Goal: Navigation & Orientation: Understand site structure

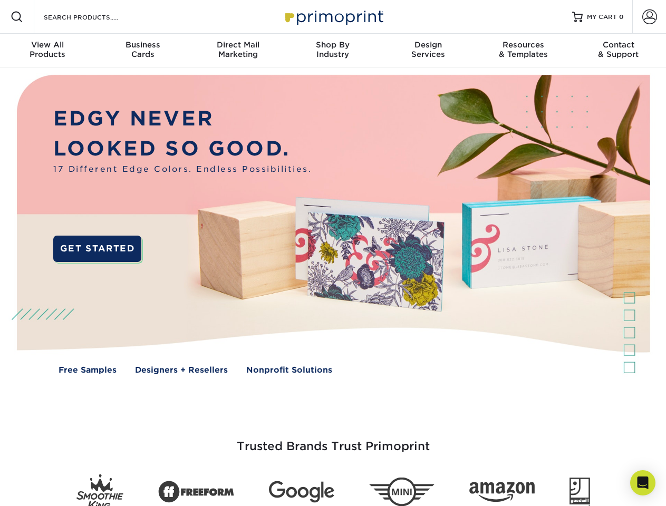
click at [333, 253] on img at bounding box center [332, 233] width 659 height 330
click at [17, 17] on span at bounding box center [17, 17] width 13 height 13
click at [649, 17] on span at bounding box center [650, 16] width 15 height 15
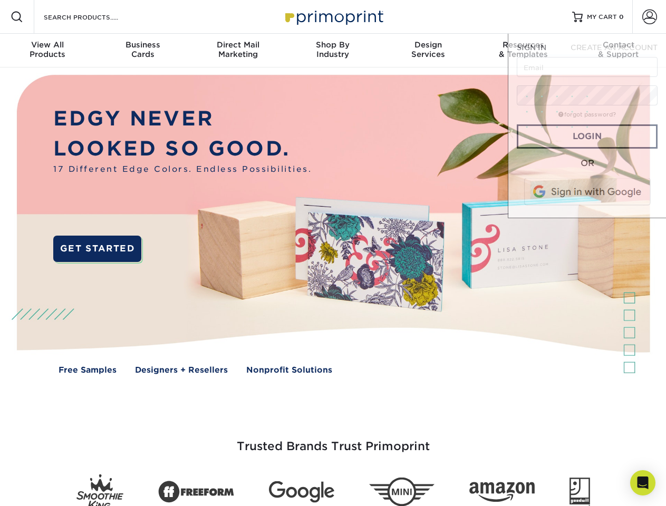
click at [47, 51] on div "View All Products" at bounding box center [47, 49] width 95 height 19
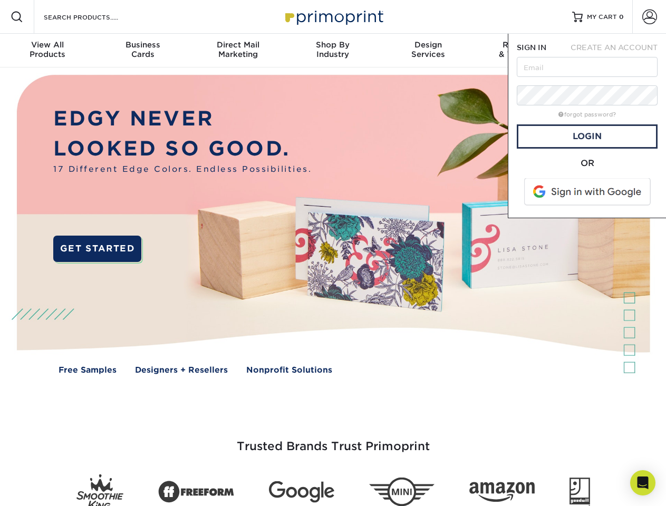
click at [142, 51] on div "Business Cards" at bounding box center [142, 49] width 95 height 19
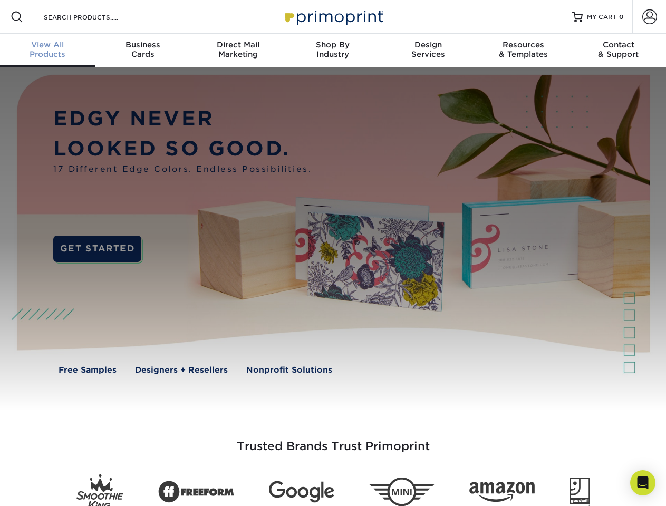
click at [238, 51] on div "Direct Mail Marketing" at bounding box center [237, 49] width 95 height 19
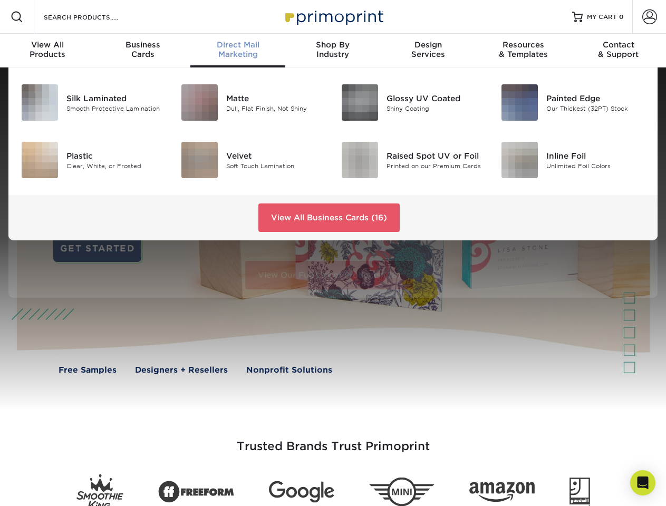
click at [333, 51] on div "Shop By Industry" at bounding box center [332, 49] width 95 height 19
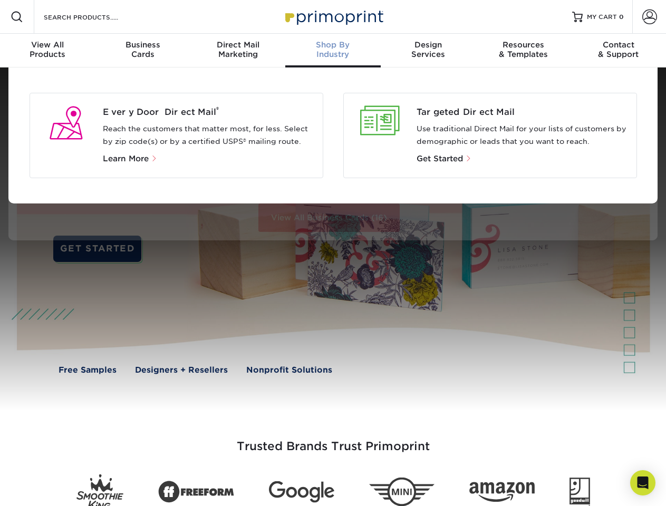
click at [428, 51] on div "Design Services" at bounding box center [428, 49] width 95 height 19
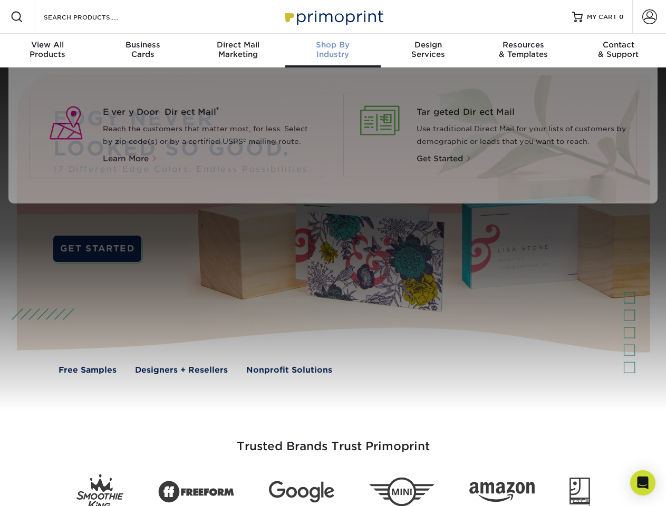
click at [523, 51] on div "Resources & Templates" at bounding box center [523, 49] width 95 height 19
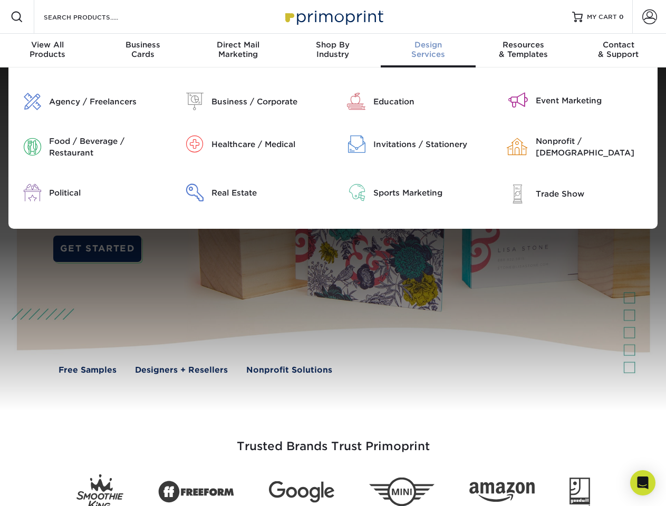
click at [619, 51] on div "Contact & Support" at bounding box center [618, 49] width 95 height 19
